Goal: Find specific page/section: Find specific page/section

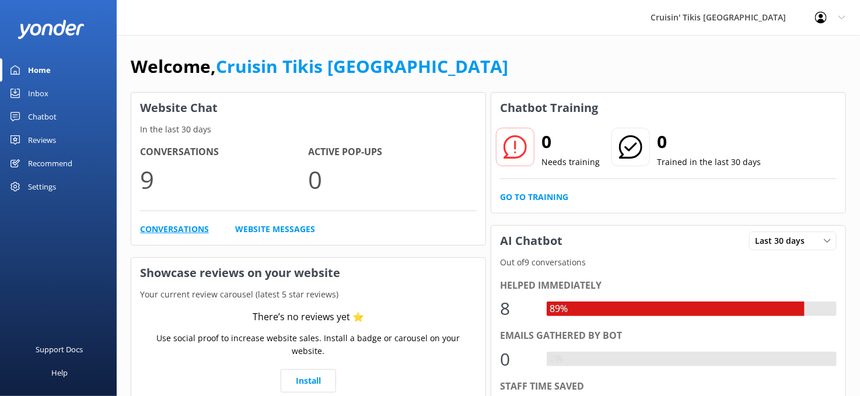
click at [174, 230] on link "Conversations" at bounding box center [174, 229] width 69 height 13
